Goal: Obtain resource: Obtain resource

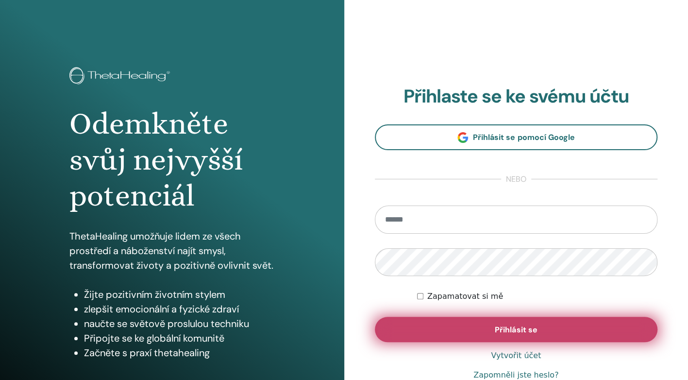
type input "**********"
click at [491, 327] on button "Přihlásit se" at bounding box center [516, 329] width 283 height 25
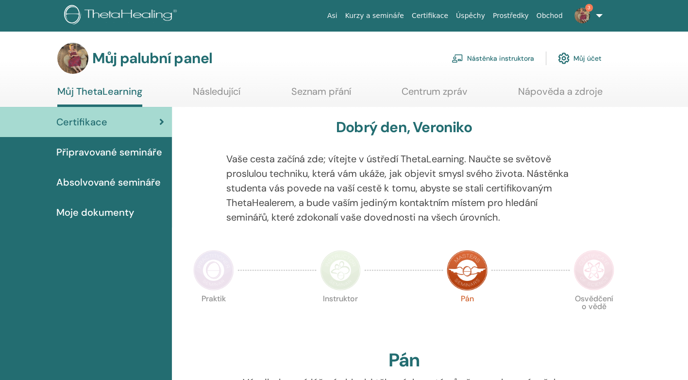
click at [506, 56] on font "Nástěnka instruktora" at bounding box center [500, 58] width 67 height 9
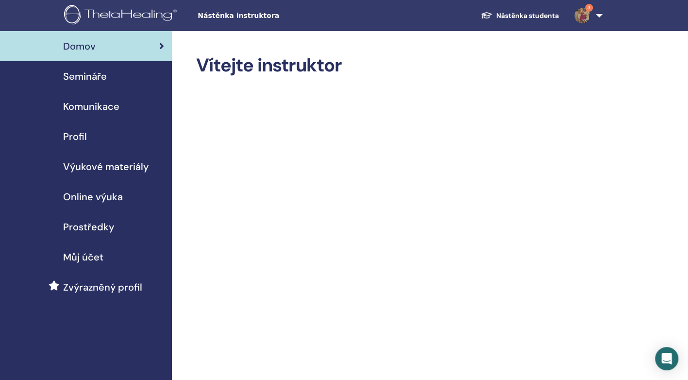
click at [98, 79] on span "Semináře" at bounding box center [85, 76] width 44 height 15
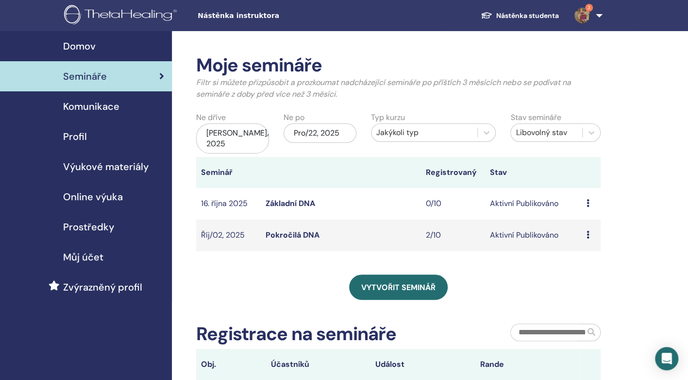
click at [282, 204] on link "Základní DNA" at bounding box center [290, 203] width 50 height 10
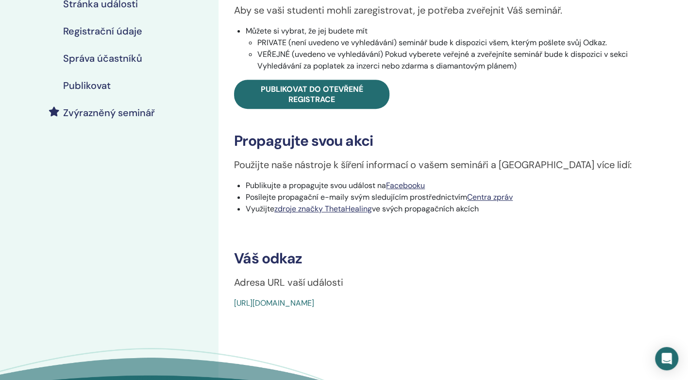
scroll to position [188, 0]
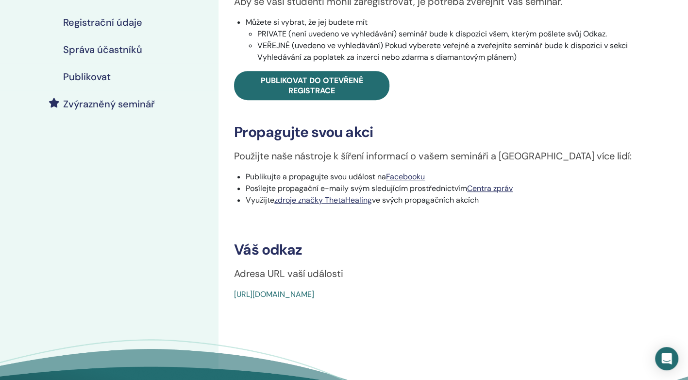
drag, startPoint x: 460, startPoint y: 295, endPoint x: 231, endPoint y: 298, distance: 229.7
click at [231, 298] on div "Základní DNA Typ události Osobně Stav události Aktivní Publikováno Registrace 0…" at bounding box center [447, 83] width 447 height 434
copy link "https://www.thetahealing.com/seminar-377975-details.html"
click at [319, 201] on link "zdroje značky ThetaHealing" at bounding box center [323, 200] width 98 height 10
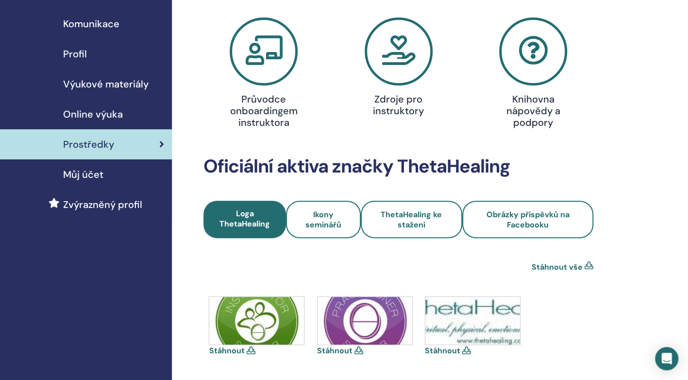
scroll to position [78, 0]
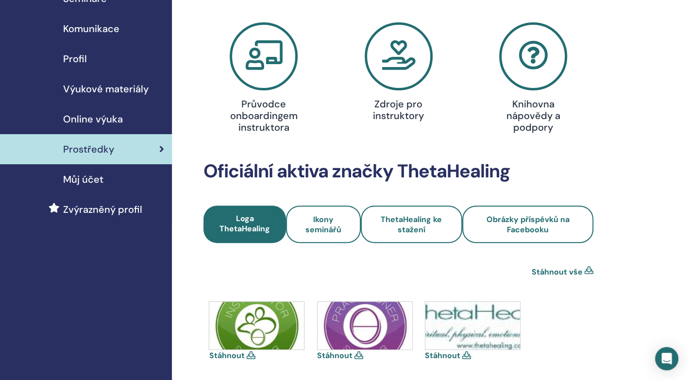
click at [402, 103] on h4 "Zdroje pro instruktory" at bounding box center [399, 109] width 86 height 23
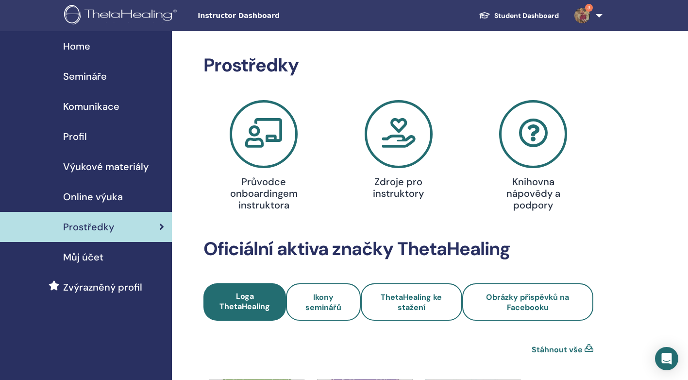
scroll to position [76, 0]
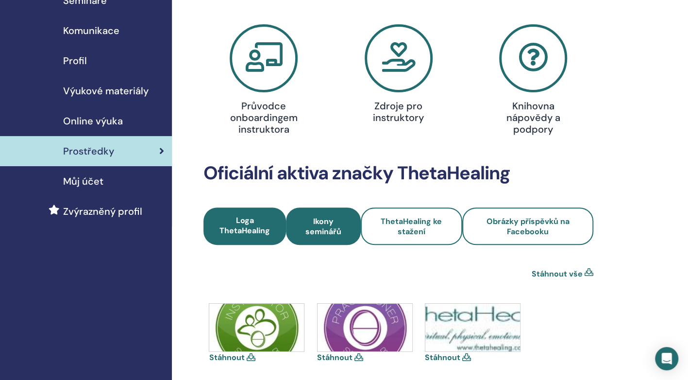
click at [322, 228] on span "Ikony seminářů" at bounding box center [323, 226] width 48 height 20
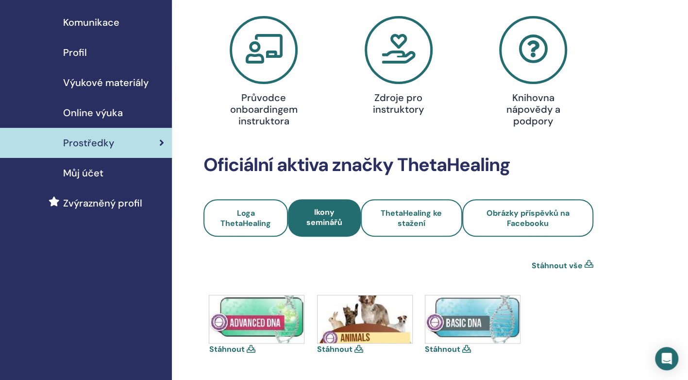
scroll to position [6, 0]
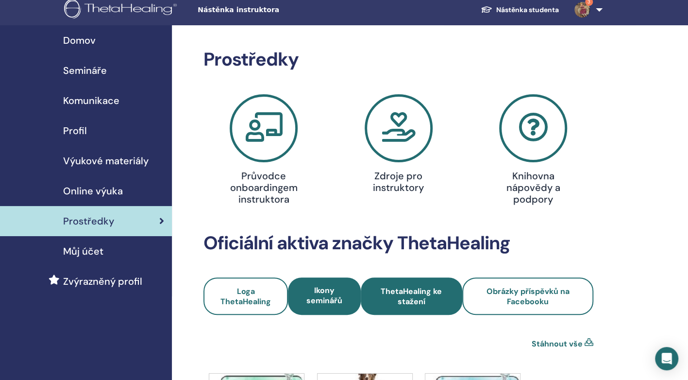
click at [400, 303] on span "ThetaHealing ke stažení" at bounding box center [411, 296] width 75 height 20
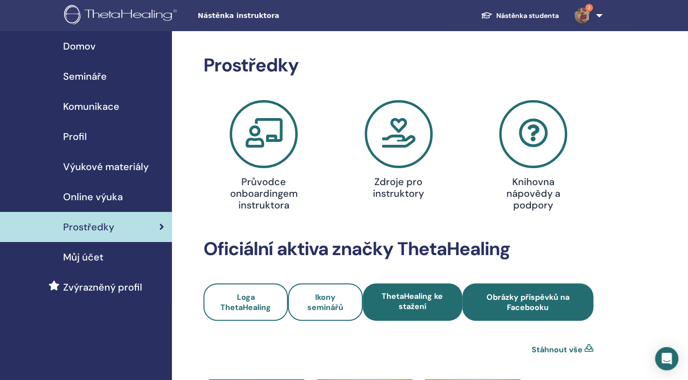
click at [502, 299] on span "Obrázky příspěvků na Facebooku" at bounding box center [527, 302] width 105 height 20
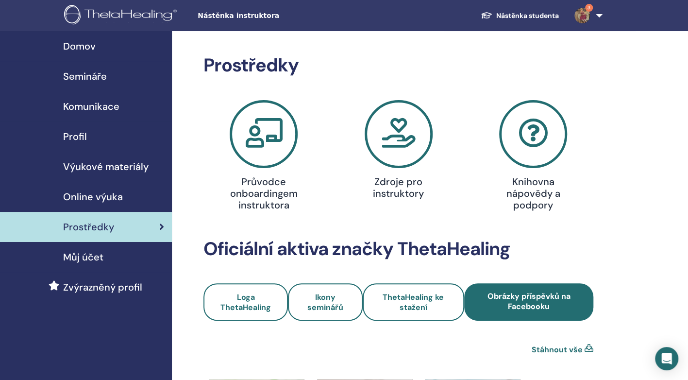
click at [583, 11] on img at bounding box center [583, 16] width 16 height 16
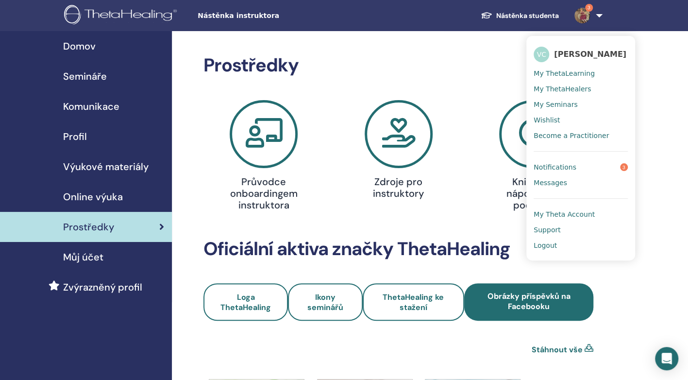
click at [547, 166] on span "Notifications" at bounding box center [555, 167] width 43 height 9
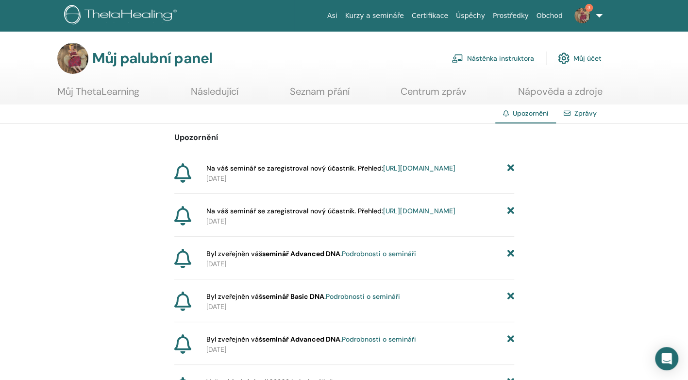
click at [383, 172] on link "https://member.thetahealing.com/instructor/seminar/377976/attendees" at bounding box center [419, 168] width 72 height 9
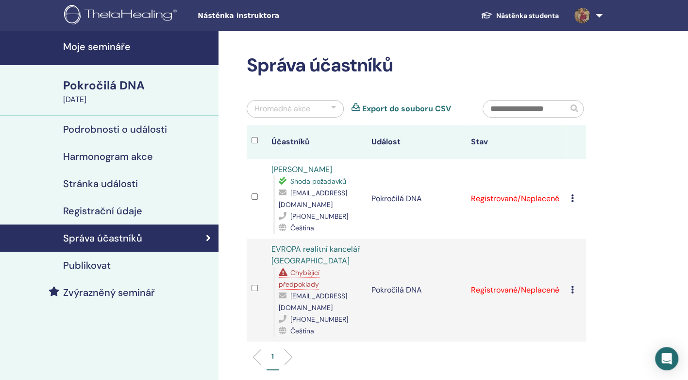
click at [306, 273] on span "Chybějící předpoklady" at bounding box center [299, 278] width 41 height 20
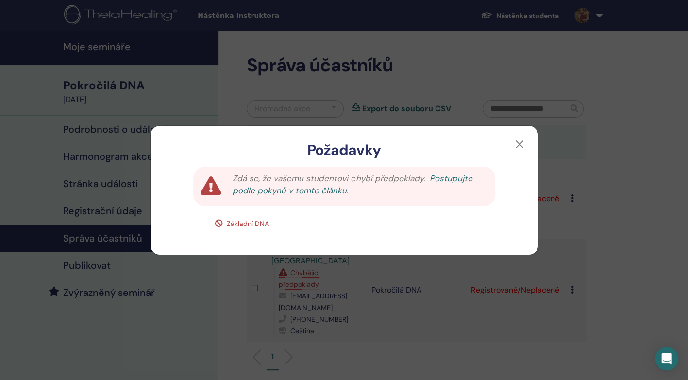
click at [305, 193] on link "Postupujte podle pokynů v tomto článku." at bounding box center [352, 184] width 239 height 23
click at [518, 140] on button "button" at bounding box center [520, 144] width 16 height 16
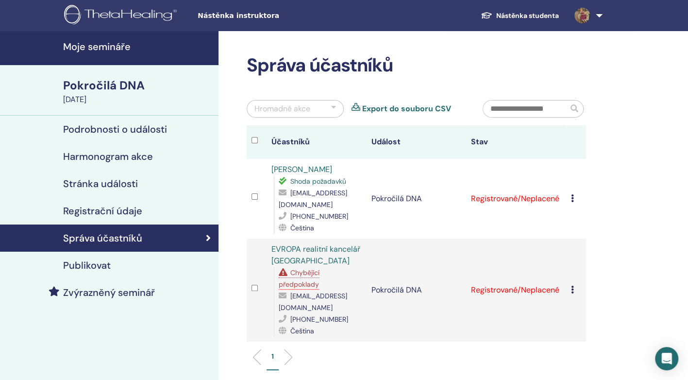
click at [572, 286] on icon at bounding box center [572, 290] width 3 height 8
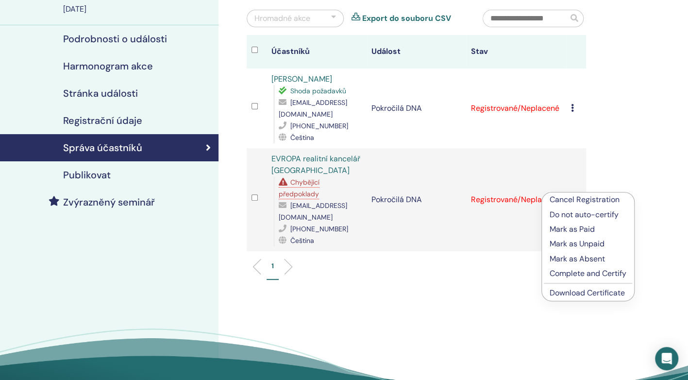
scroll to position [91, 0]
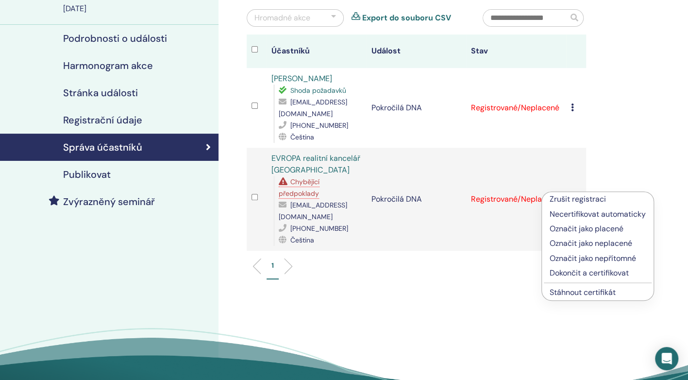
click at [496, 209] on td "Registrované/Neplacené" at bounding box center [516, 199] width 100 height 103
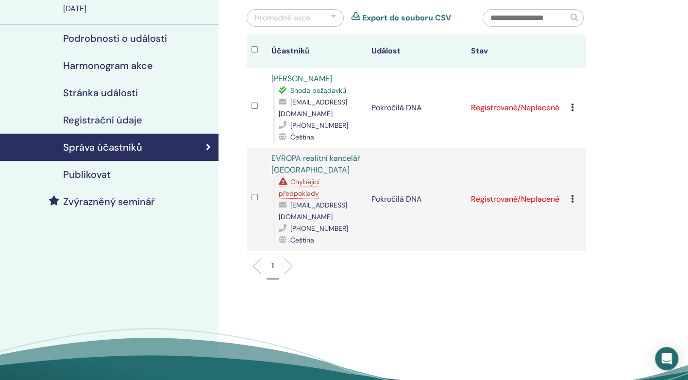
click at [289, 157] on link "EVROPA realitní kancelář [GEOGRAPHIC_DATA]" at bounding box center [315, 164] width 89 height 22
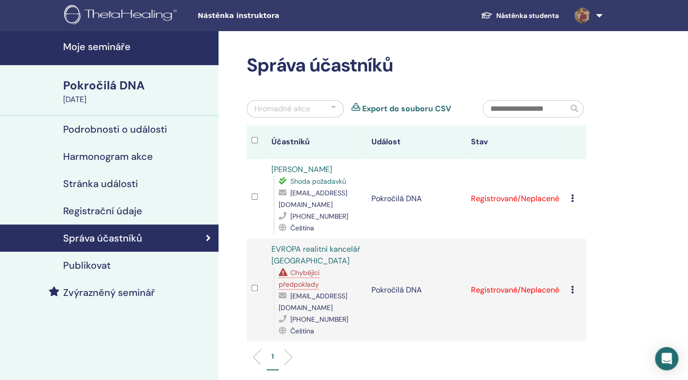
click at [595, 17] on link at bounding box center [587, 15] width 40 height 31
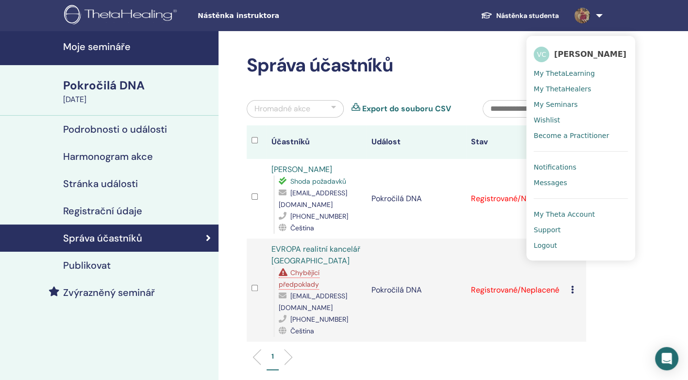
click at [541, 102] on span "My Seminars" at bounding box center [556, 104] width 44 height 9
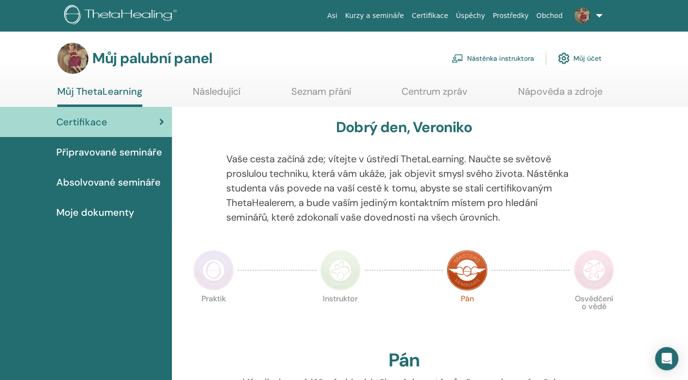
click at [486, 59] on font "Nástěnka instruktora" at bounding box center [500, 58] width 67 height 9
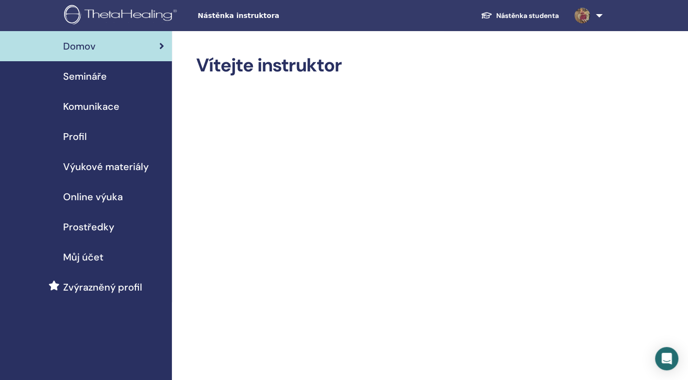
click at [90, 78] on span "Semináře" at bounding box center [85, 76] width 44 height 15
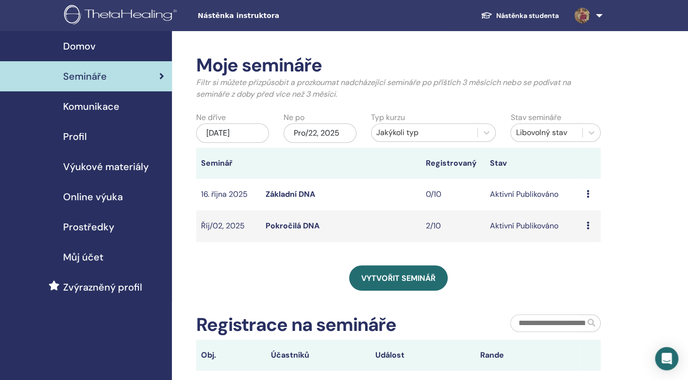
click at [77, 45] on span "Domov" at bounding box center [79, 46] width 33 height 15
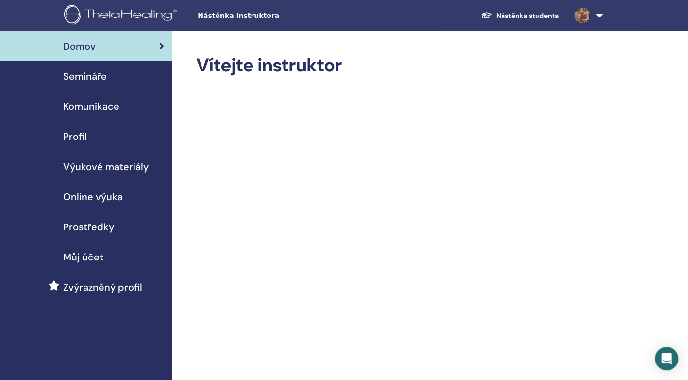
click at [597, 14] on link at bounding box center [587, 15] width 40 height 31
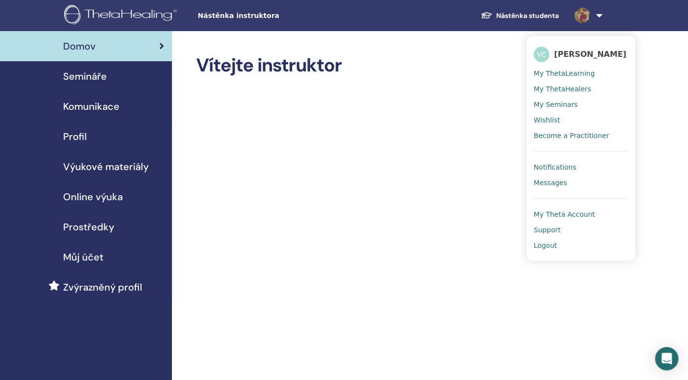
click at [597, 14] on link at bounding box center [587, 15] width 40 height 31
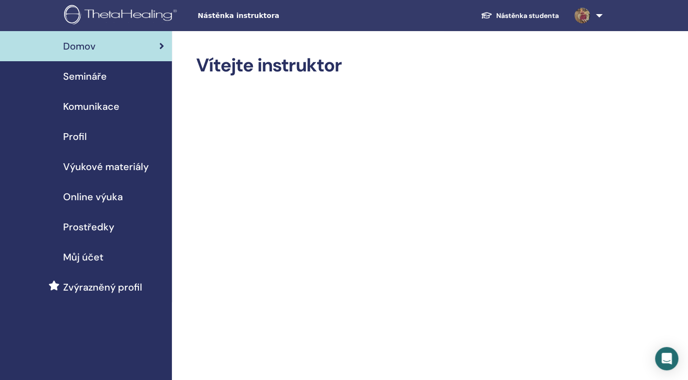
click at [102, 164] on span "Výukové materiály" at bounding box center [105, 166] width 85 height 15
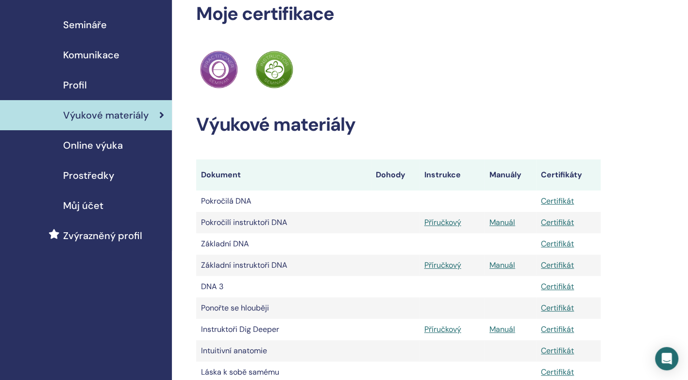
scroll to position [58, 0]
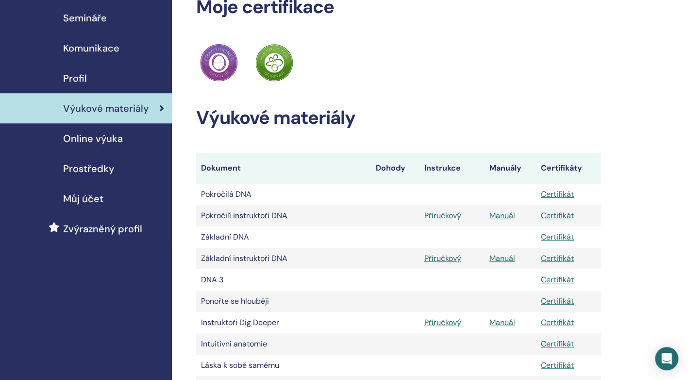
click at [441, 215] on link "Příručkový" at bounding box center [442, 215] width 37 height 10
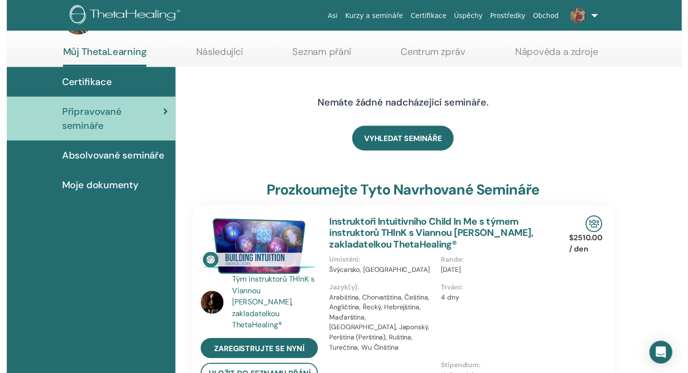
scroll to position [103, 0]
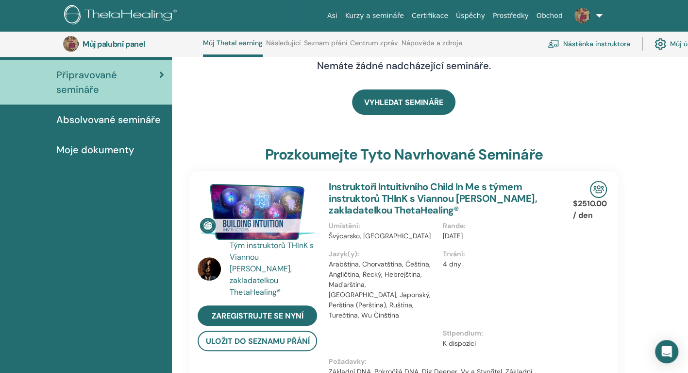
click at [688, 270] on html "Asi Kurzy a semináře Certifikace Úspěchy Prostředky Obchod VC Veronika Chourová…" at bounding box center [344, 83] width 688 height 373
copy div "$2510.00 / den Stránka události"
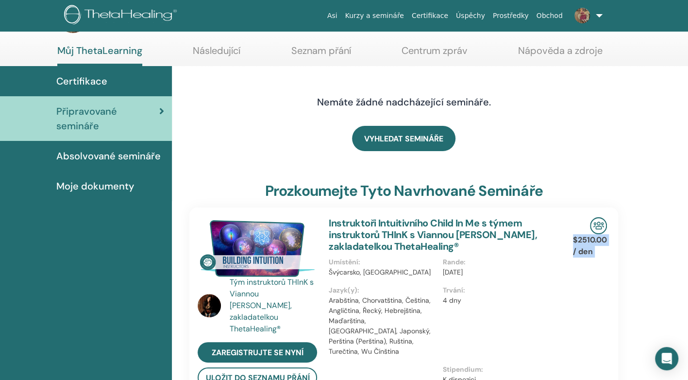
scroll to position [0, 0]
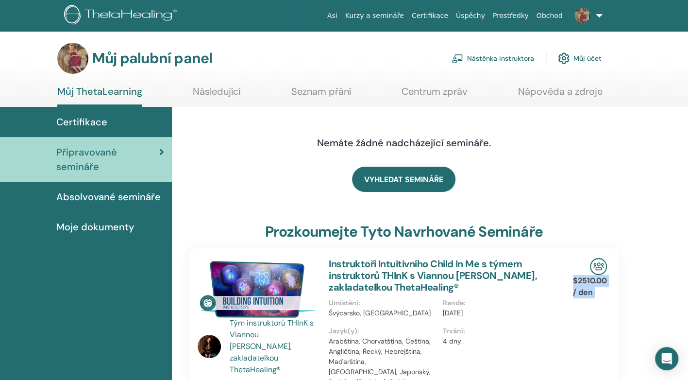
click at [85, 118] on span "Certifikace" at bounding box center [81, 122] width 51 height 15
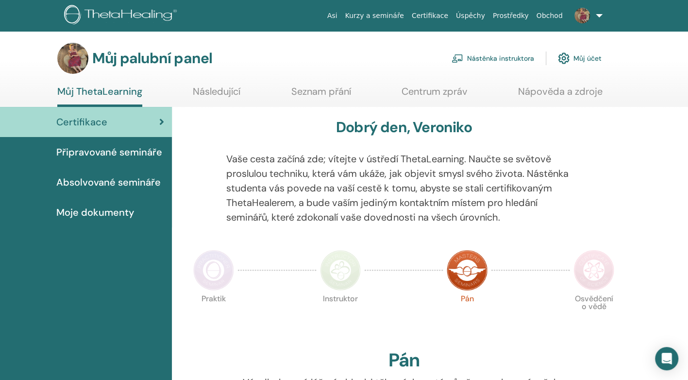
click at [114, 180] on span "Absolvované semináře" at bounding box center [108, 182] width 104 height 15
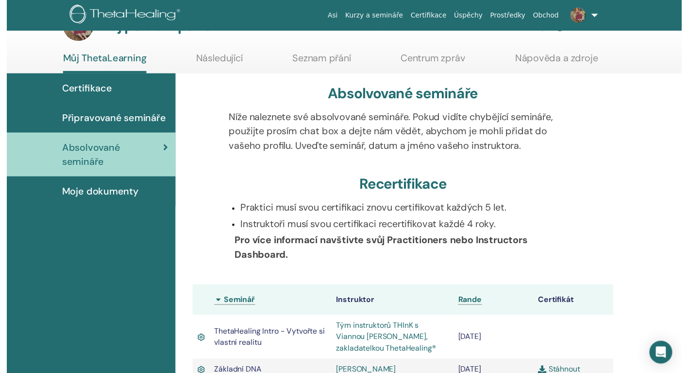
scroll to position [103, 0]
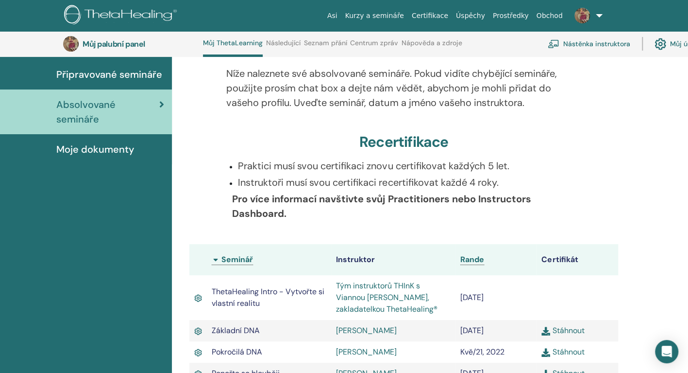
click at [688, 269] on html "Asi Kurzy a semináře Certifikace Úspěchy Prostředky Obchod VC Veronika Chourová…" at bounding box center [344, 83] width 688 height 373
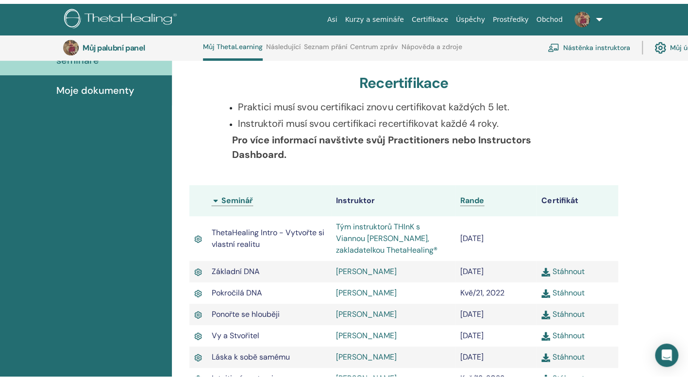
scroll to position [0, 0]
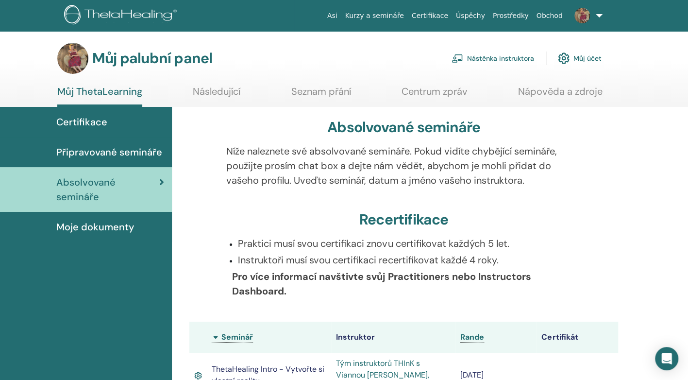
click at [101, 220] on span "Moje dokumenty" at bounding box center [95, 227] width 78 height 15
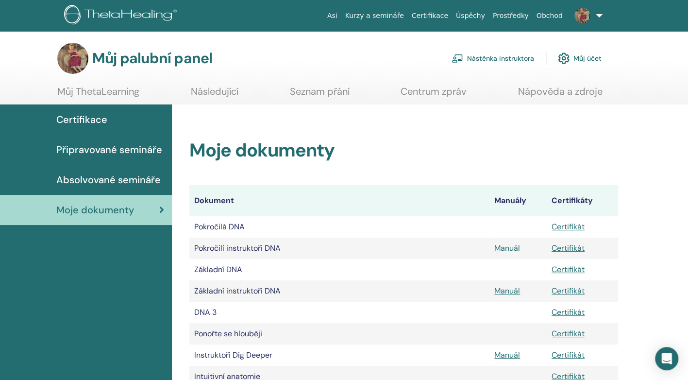
click at [510, 249] on link "Manuál" at bounding box center [507, 248] width 26 height 10
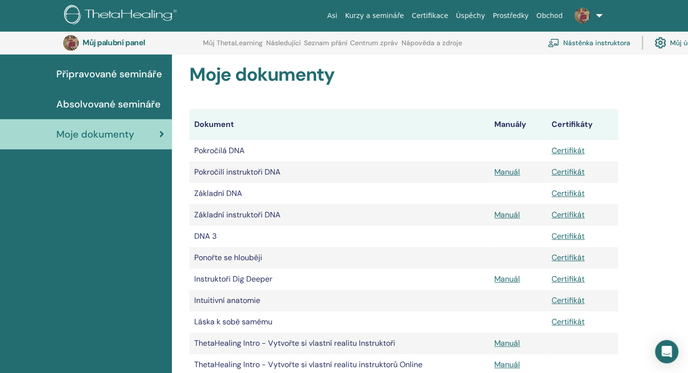
scroll to position [107, 0]
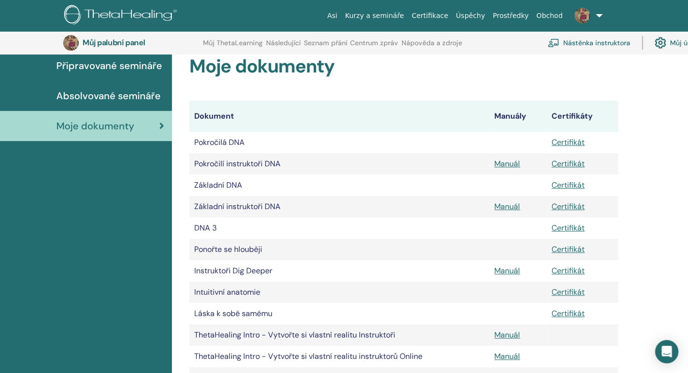
click at [688, 265] on html "Asi Kurzy a semináře Certifikace Úspěchy Prostředky Obchod VC [PERSON_NAME] My …" at bounding box center [344, 79] width 688 height 373
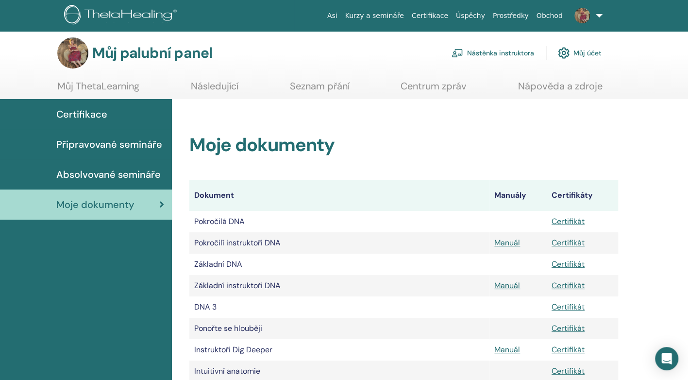
scroll to position [0, 0]
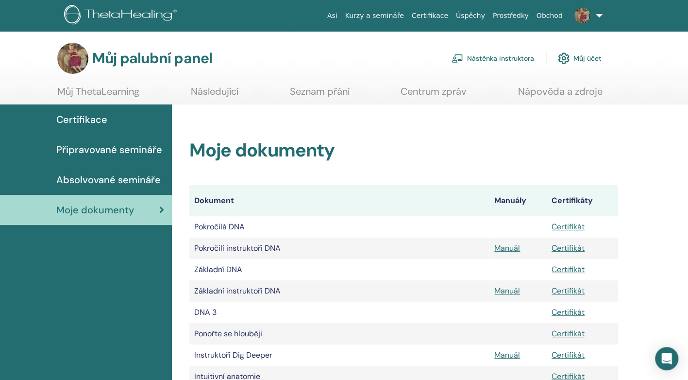
click at [495, 58] on font "Nástěnka instruktora" at bounding box center [500, 58] width 67 height 9
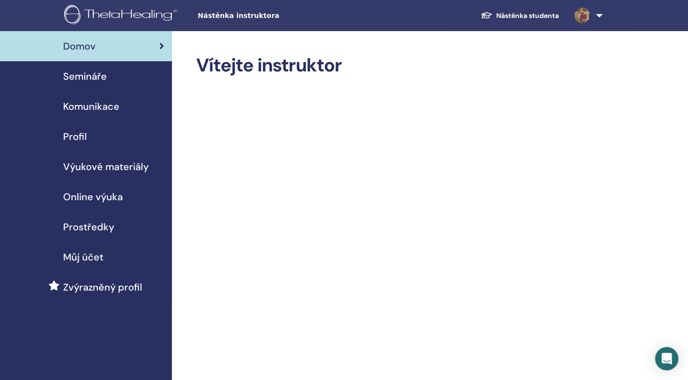
click at [87, 168] on span "Výukové materiály" at bounding box center [105, 166] width 85 height 15
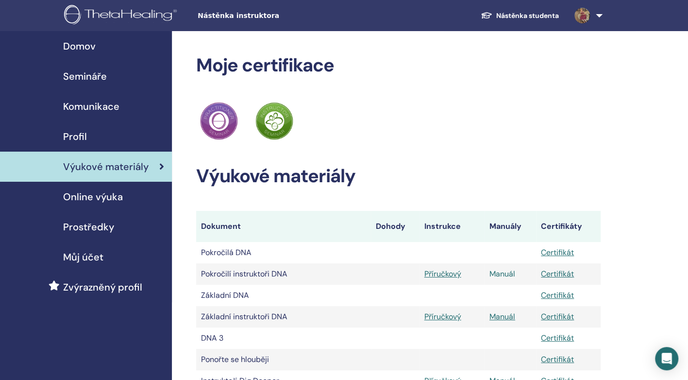
click at [503, 274] on link "Manuál" at bounding box center [503, 274] width 26 height 10
click at [445, 271] on link "Příručkový" at bounding box center [442, 274] width 37 height 10
